Goal: Find specific fact: Find specific fact

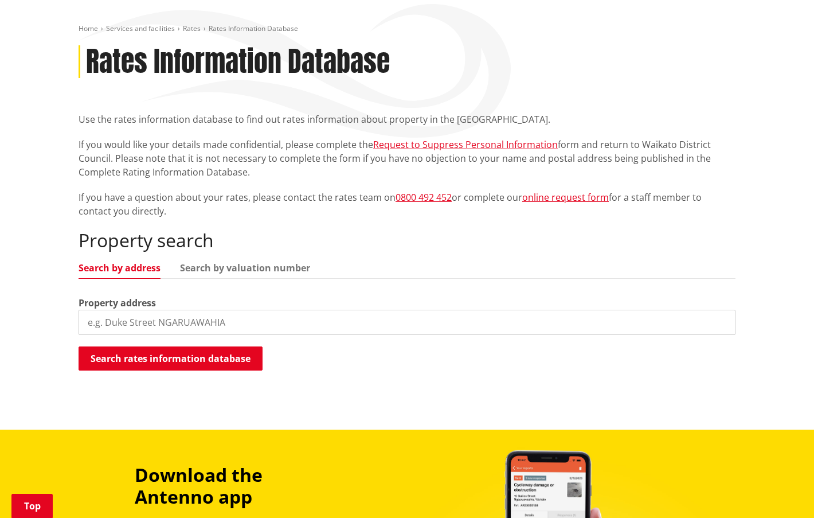
scroll to position [120, 0]
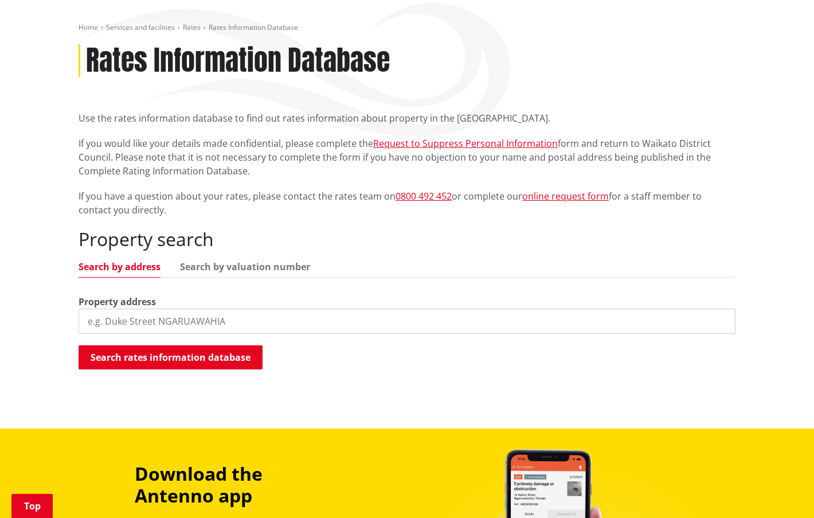
click at [132, 319] on input "search" at bounding box center [407, 320] width 657 height 25
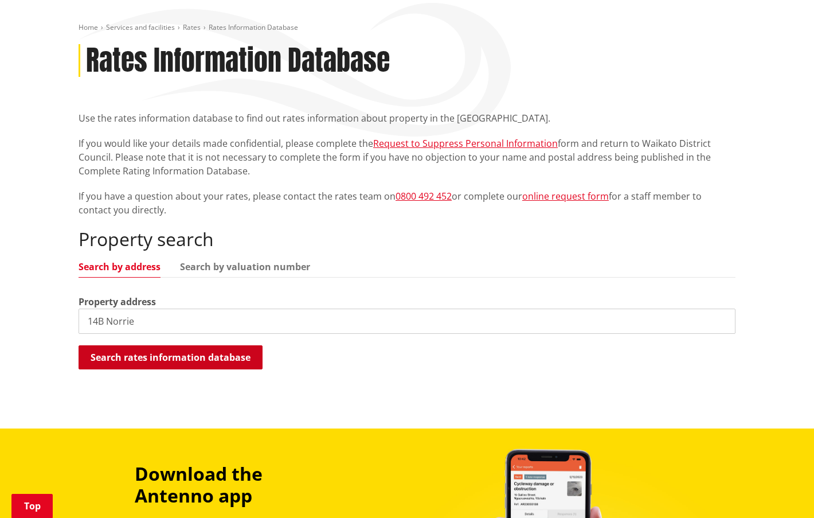
type input "14B Norrie"
click at [162, 355] on button "Search rates information database" at bounding box center [171, 357] width 184 height 24
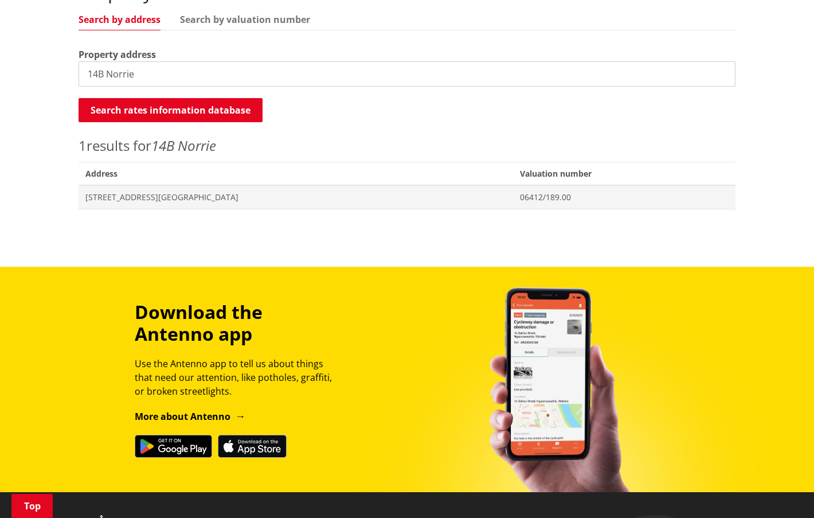
scroll to position [369, 0]
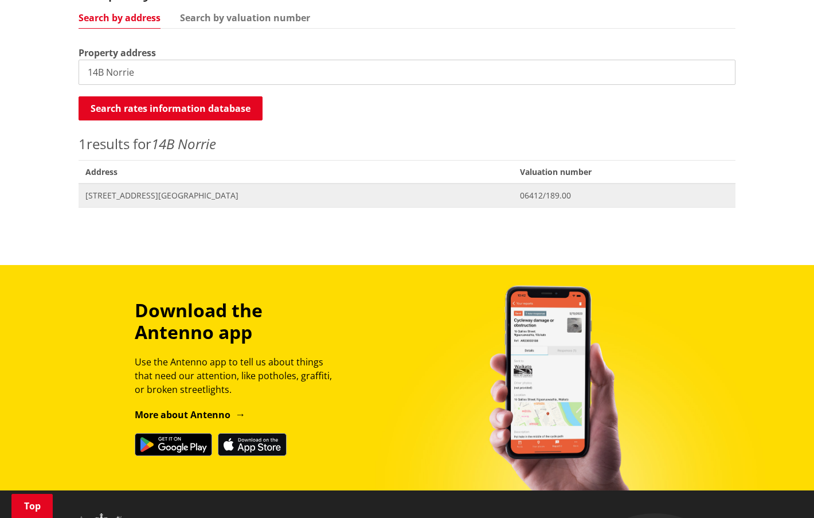
click at [122, 195] on span "[STREET_ADDRESS][GEOGRAPHIC_DATA]" at bounding box center [295, 195] width 421 height 11
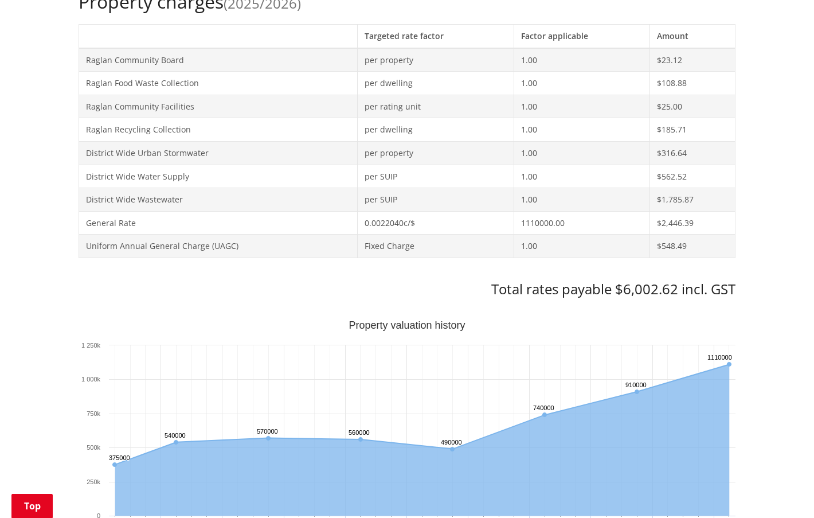
scroll to position [514, 0]
